Goal: Check status

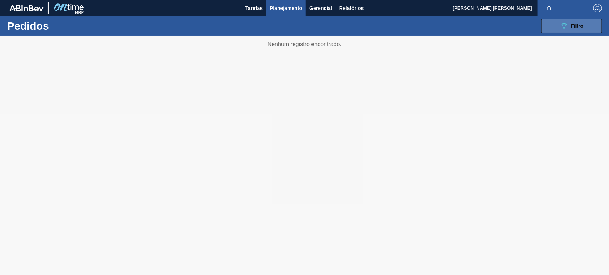
click at [571, 25] on span "Filtro" at bounding box center [577, 26] width 12 height 6
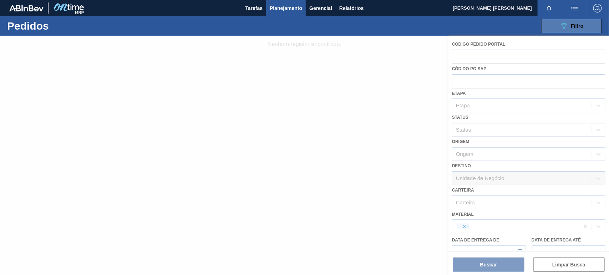
click at [579, 26] on span "Filtro" at bounding box center [577, 26] width 12 height 6
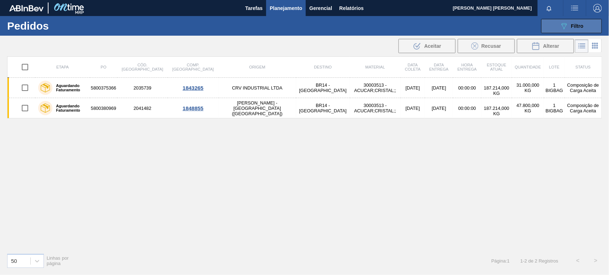
click at [565, 22] on icon "089F7B8B-B2A5-4AFE-B5C0-19BA573D28AC" at bounding box center [564, 26] width 9 height 9
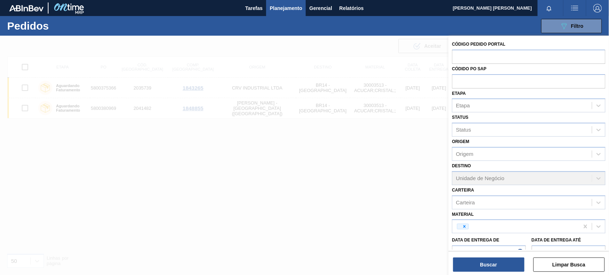
scroll to position [51, 0]
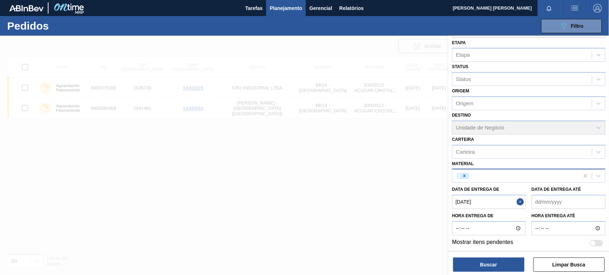
click at [467, 174] on icon at bounding box center [464, 175] width 5 height 5
click at [468, 174] on div "Material" at bounding box center [465, 176] width 19 height 6
paste input "30034430"
type input "30034430"
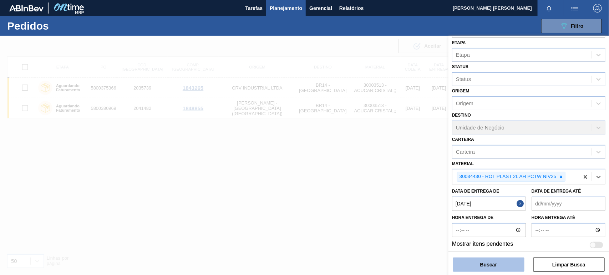
click at [475, 263] on button "Buscar" at bounding box center [488, 265] width 71 height 14
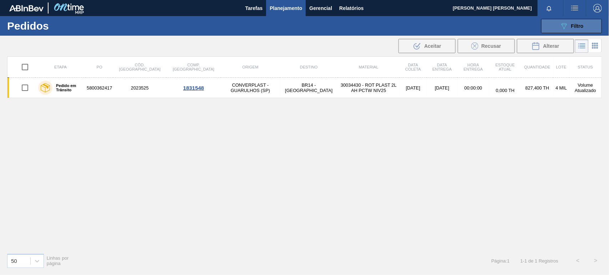
click at [555, 26] on button "089F7B8B-B2A5-4AFE-B5C0-19BA573D28AC Filtro" at bounding box center [571, 26] width 61 height 14
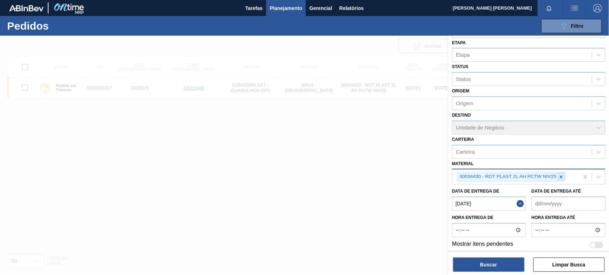
click at [564, 176] on icon at bounding box center [561, 177] width 5 height 5
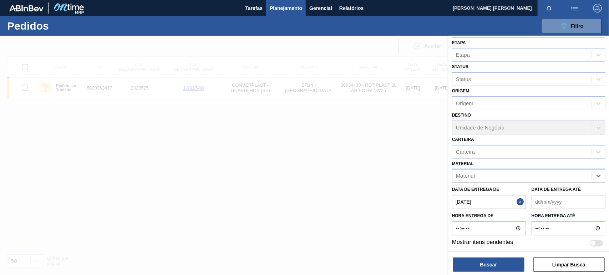
paste input "30002729"
type input "30002729"
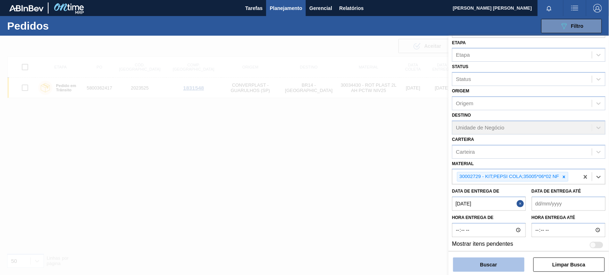
click at [518, 263] on button "Buscar" at bounding box center [488, 265] width 71 height 14
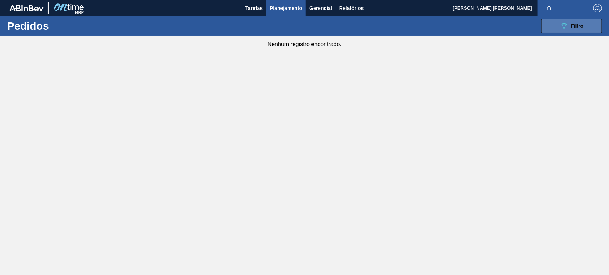
click at [574, 29] on div "089F7B8B-B2A5-4AFE-B5C0-19BA573D28AC Filtro" at bounding box center [572, 26] width 24 height 9
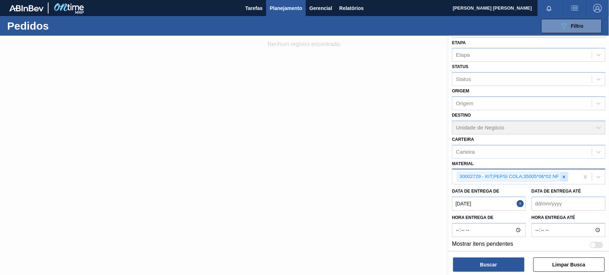
click at [566, 175] on icon at bounding box center [564, 177] width 5 height 5
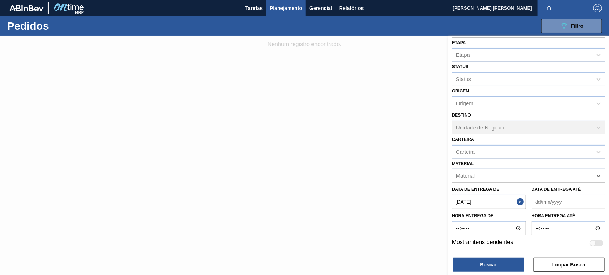
paste input "30002824"
type input "30002824"
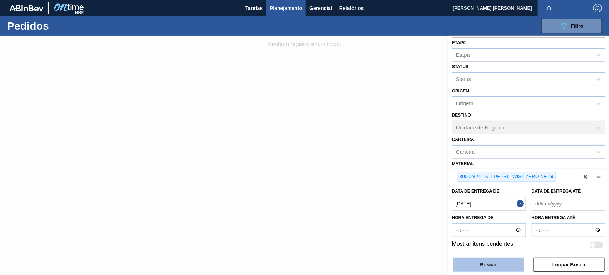
click at [511, 266] on button "Buscar" at bounding box center [488, 265] width 71 height 14
